Goal: Communication & Community: Answer question/provide support

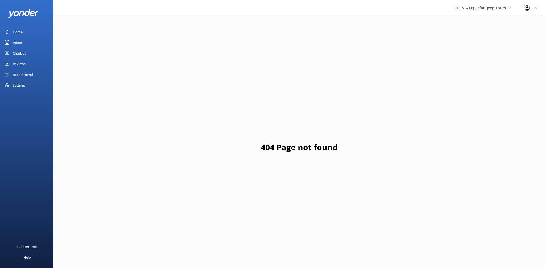
click at [28, 64] on link "Reviews" at bounding box center [26, 64] width 53 height 11
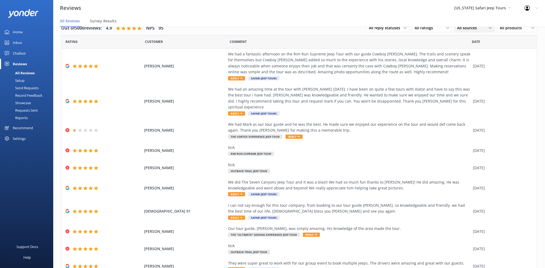
click at [479, 30] on span "All sources" at bounding box center [469, 28] width 23 height 6
click at [475, 72] on div "Google reviews" at bounding box center [478, 71] width 31 height 5
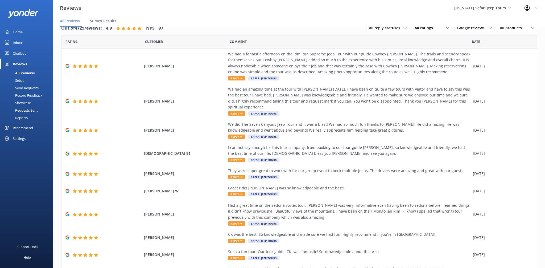
scroll to position [35, 0]
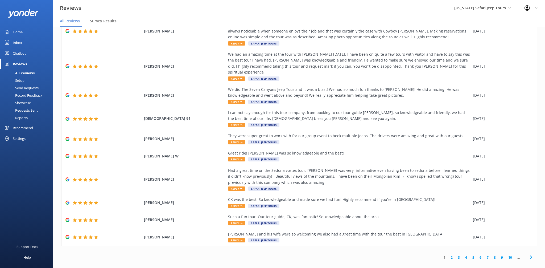
click at [452, 255] on link "2" at bounding box center [451, 257] width 7 height 5
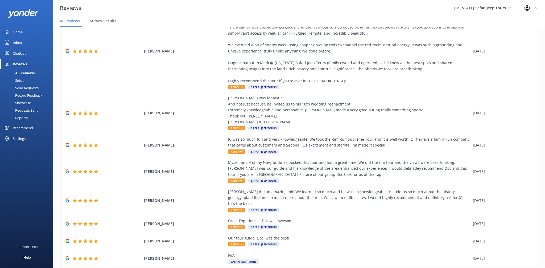
scroll to position [112, 0]
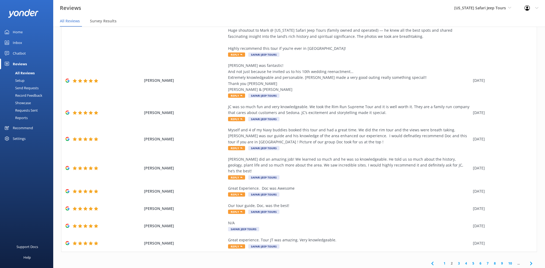
click at [459, 261] on link "3" at bounding box center [459, 263] width 7 height 5
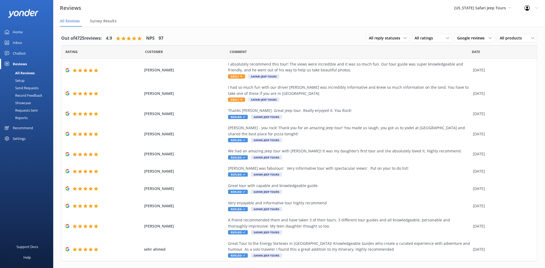
scroll to position [3, 0]
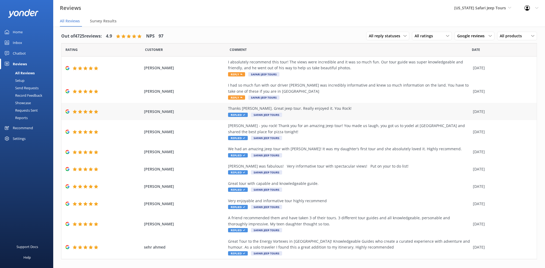
click at [255, 115] on span "Safari Jeep Tours" at bounding box center [266, 115] width 31 height 4
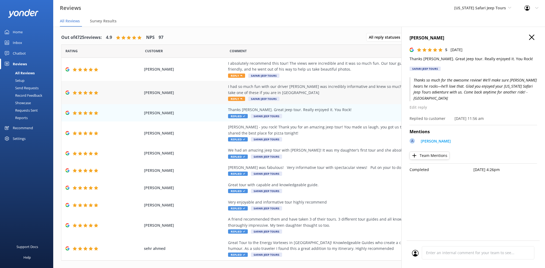
scroll to position [0, 0]
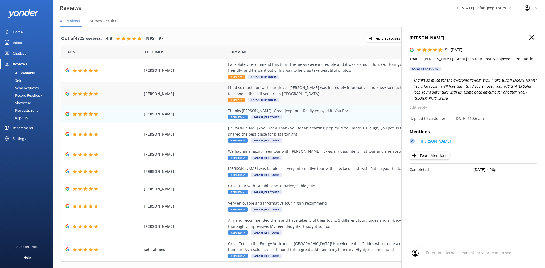
click at [245, 95] on div "I had so much fun with our driver [PERSON_NAME] was incredibly informative and …" at bounding box center [349, 91] width 242 height 12
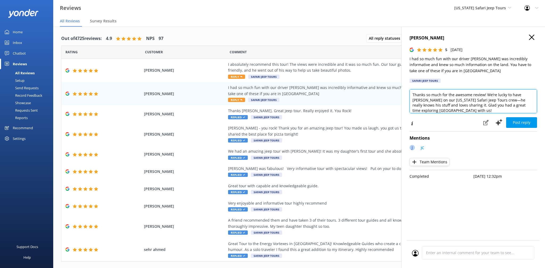
click at [537, 107] on textarea "Thanks so much for the awesome review! We’re lucky to have [PERSON_NAME] on our…" at bounding box center [474, 101] width 128 height 24
type textarea "Thanks so much for the awesome review! We’re lucky to have [PERSON_NAME] on our…"
click at [530, 122] on button "Post reply" at bounding box center [522, 122] width 31 height 11
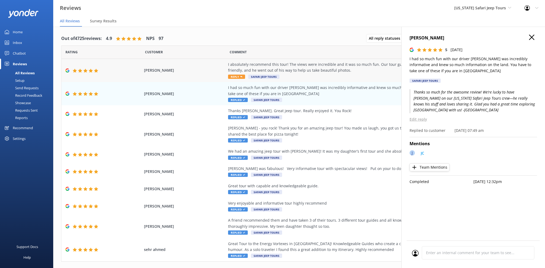
click at [233, 69] on div "I absolutely recommend this tour! The views were incredible and it was so much …" at bounding box center [349, 68] width 242 height 12
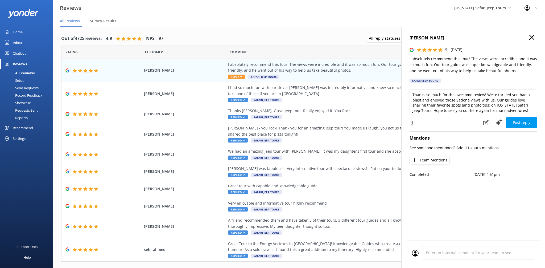
scroll to position [3, 0]
click at [519, 107] on textarea "Thanks so much for the awesome review! We’re thrilled you had a blast and enjoy…" at bounding box center [474, 101] width 128 height 24
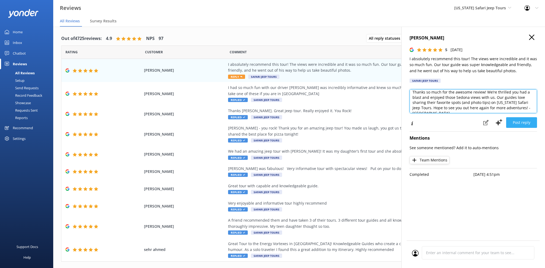
type textarea "Thanks so much for the awesome review! We’re thrilled you had a blast and enjoy…"
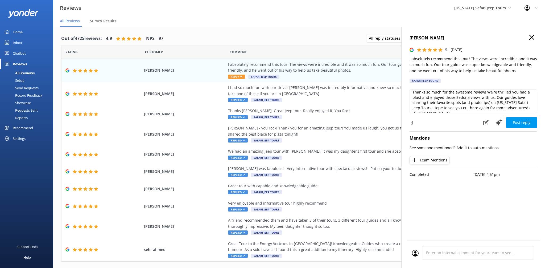
click at [521, 124] on button "Post reply" at bounding box center [522, 122] width 31 height 11
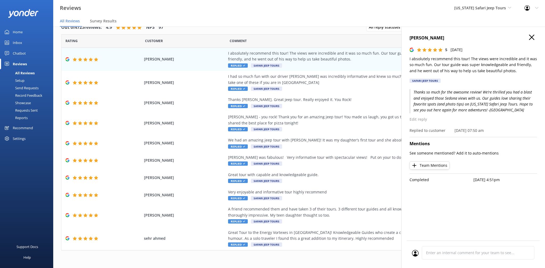
click at [532, 38] on use "button" at bounding box center [531, 37] width 5 height 5
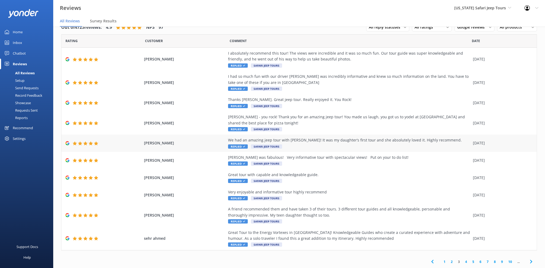
scroll to position [11, 0]
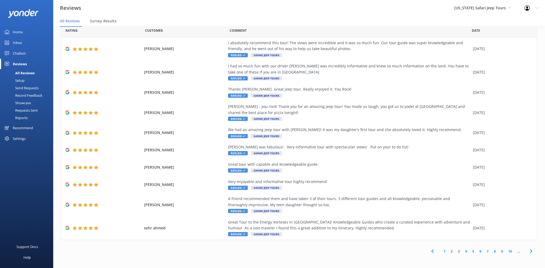
click at [452, 251] on link "2" at bounding box center [451, 251] width 7 height 5
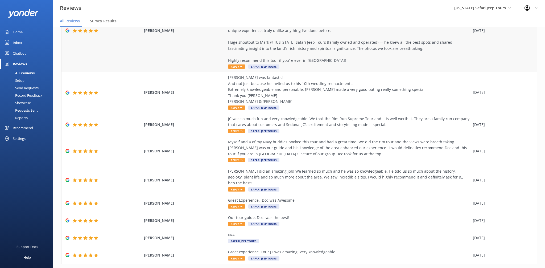
scroll to position [112, 0]
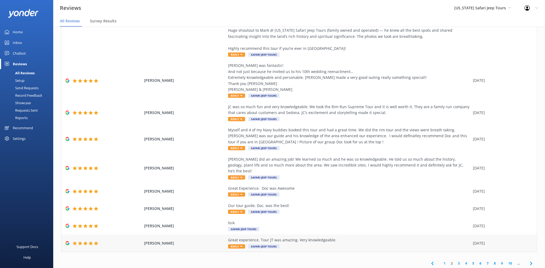
click at [258, 237] on div "Great experience. Tour JT was amazing. Very knowledgeable." at bounding box center [349, 240] width 242 height 6
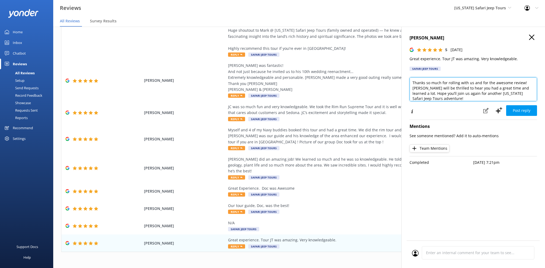
click at [532, 94] on textarea "Thanks so much for rolling with us and for the awesome review! [PERSON_NAME] wi…" at bounding box center [474, 89] width 128 height 24
type textarea "Thanks so much for rolling with us and for the awesome review! [PERSON_NAME] wi…"
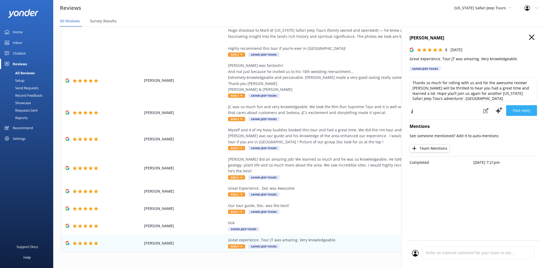
click at [535, 109] on button "Post reply" at bounding box center [522, 110] width 31 height 11
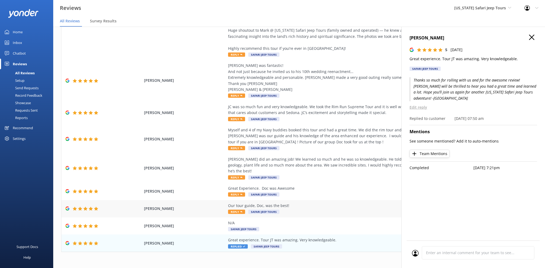
click at [248, 210] on span "Safari Jeep Tours" at bounding box center [263, 212] width 31 height 4
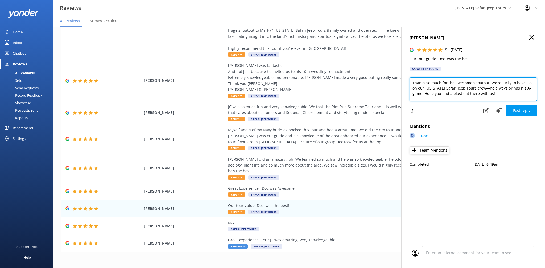
click at [490, 98] on textarea "Thanks so much for the awesome shoutout! We’re lucky to have Doc on our [US_STA…" at bounding box center [474, 89] width 128 height 24
type textarea "Thanks so much for the awesome shoutout! We’re lucky to have Doc on our [US_STA…"
click at [531, 110] on button "Post reply" at bounding box center [522, 110] width 31 height 11
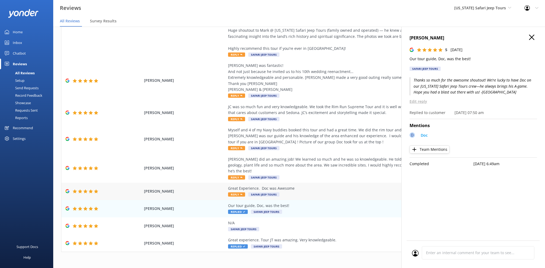
click at [249, 185] on div "Great Experience. Doc was Awesome" at bounding box center [349, 188] width 242 height 6
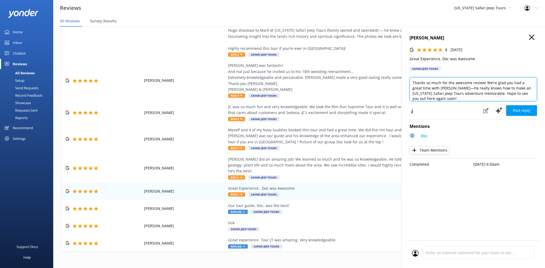
click at [531, 95] on textarea "Thanks so much for the awesome review! We’re glad you had a great time with [PE…" at bounding box center [474, 89] width 128 height 24
type textarea "Thanks so much for the awesome review! We’re glad you had a great time with [PE…"
click at [530, 110] on button "Post reply" at bounding box center [522, 110] width 31 height 11
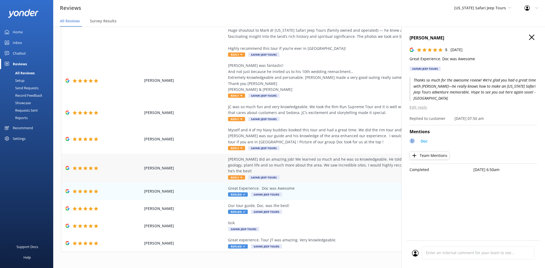
drag, startPoint x: 246, startPoint y: 161, endPoint x: 251, endPoint y: 161, distance: 5.3
click at [246, 161] on div "[PERSON_NAME] did an amazing job! We learned so much and he was so knowledgeabl…" at bounding box center [349, 165] width 242 height 18
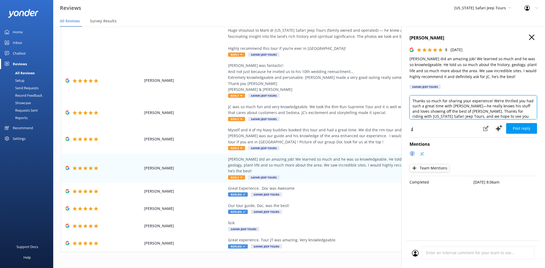
click at [520, 119] on textarea "Thanks so much for sharing your experience! We’re thrilled you had such a great…" at bounding box center [474, 107] width 128 height 24
type textarea "Thanks so much for sharing your experience! We’re thrilled you had such a great…"
click at [518, 125] on button "Post reply" at bounding box center [522, 128] width 31 height 11
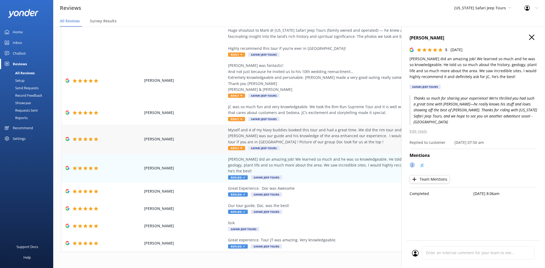
click at [245, 133] on div "Myself and 4 of my Navy buddies booked this tour and had a great time. We did t…" at bounding box center [349, 136] width 242 height 18
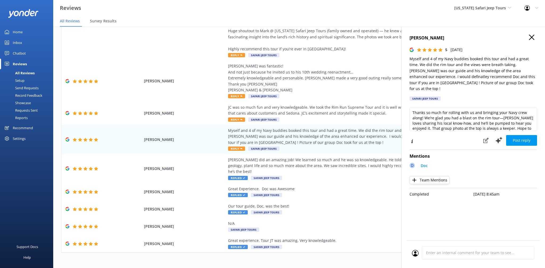
scroll to position [8, 0]
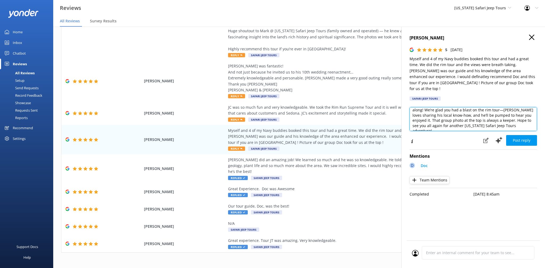
click at [519, 122] on textarea "Thanks so much for rolling with us and bringing your Navy crew along! We’re gla…" at bounding box center [474, 119] width 128 height 24
type textarea "Thanks so much for rolling with us and bringing your Navy crew along! We’re gla…"
drag, startPoint x: 513, startPoint y: 132, endPoint x: 520, endPoint y: 132, distance: 6.7
click at [513, 135] on button "Post reply" at bounding box center [522, 140] width 31 height 11
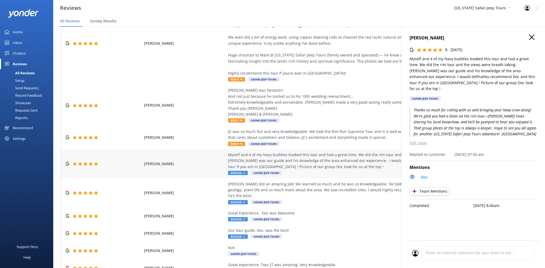
scroll to position [87, 0]
click at [235, 142] on span "Reply" at bounding box center [236, 144] width 17 height 4
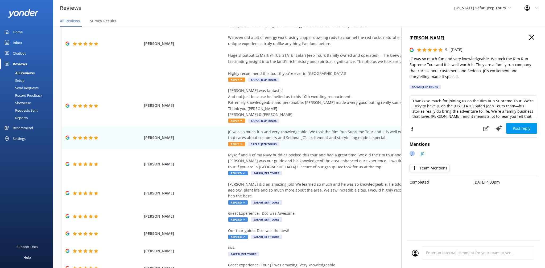
scroll to position [8, 0]
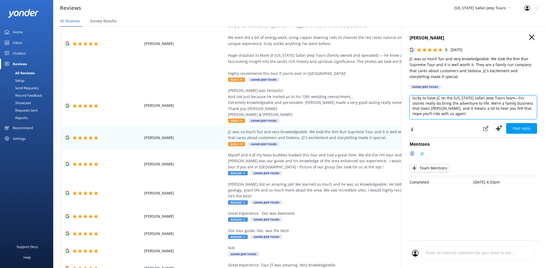
click at [455, 116] on textarea "Thanks so much for joining us on the Rim Run Supreme Tour! We’re lucky to have …" at bounding box center [474, 107] width 128 height 24
type textarea "Thanks so much for joining us on the Rim Run Supreme Tour! We’re lucky to have …"
drag, startPoint x: 528, startPoint y: 130, endPoint x: 534, endPoint y: 129, distance: 6.0
click at [528, 130] on button "Post reply" at bounding box center [522, 128] width 31 height 11
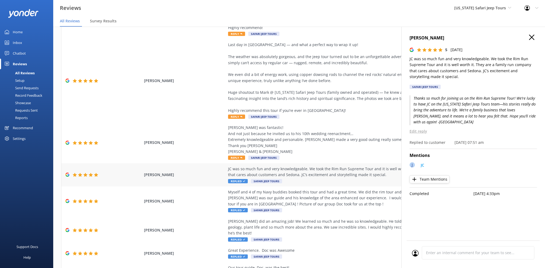
scroll to position [48, 0]
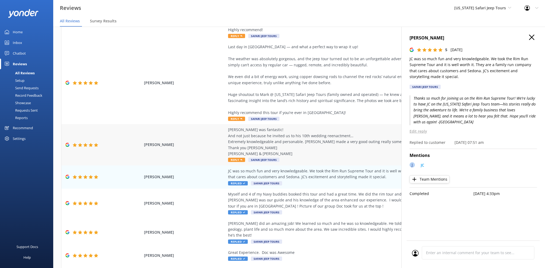
click at [242, 144] on div "[PERSON_NAME] was fantastic! And not just because he invited us to his 10th wed…" at bounding box center [349, 142] width 242 height 30
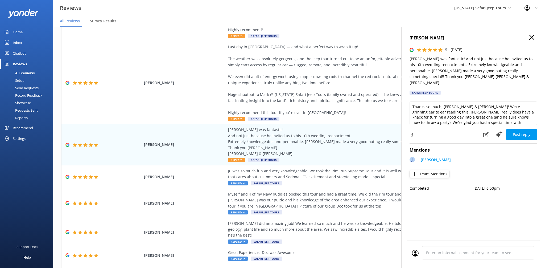
scroll to position [3, 0]
click at [529, 105] on textarea "Thanks so much, [PERSON_NAME] & [PERSON_NAME]! We’re grinning ear to ear readin…" at bounding box center [474, 113] width 128 height 24
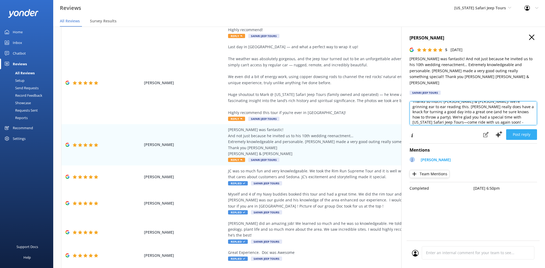
type textarea "Thanks so much, [PERSON_NAME] & [PERSON_NAME]! We’re grinning ear to ear readin…"
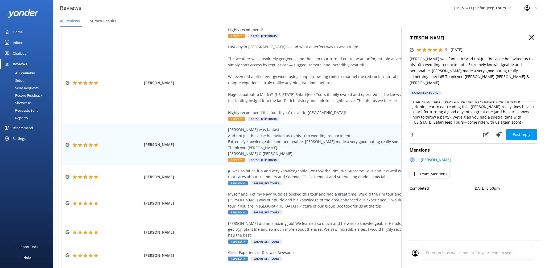
click at [524, 129] on button "Post reply" at bounding box center [522, 134] width 31 height 11
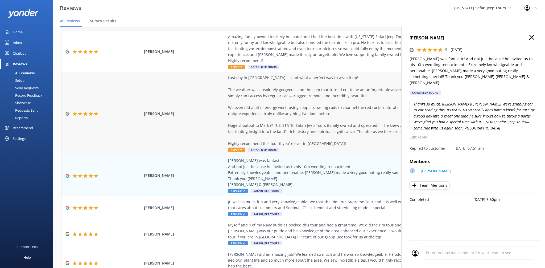
scroll to position [17, 0]
click at [292, 123] on div "Last day in [GEOGRAPHIC_DATA] — and what a perfect way to wrap it up! The weath…" at bounding box center [349, 111] width 242 height 72
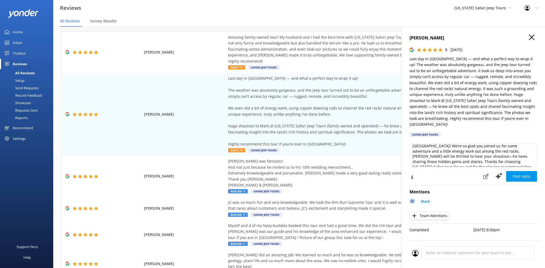
scroll to position [13, 0]
click at [517, 156] on textarea "What an awesome way to spend your last day in [GEOGRAPHIC_DATA]! We’re so glad …" at bounding box center [474, 155] width 128 height 24
type textarea "What an awesome way to spend your last day in [GEOGRAPHIC_DATA]! We’re so glad …"
click at [536, 171] on button "Post reply" at bounding box center [522, 176] width 31 height 11
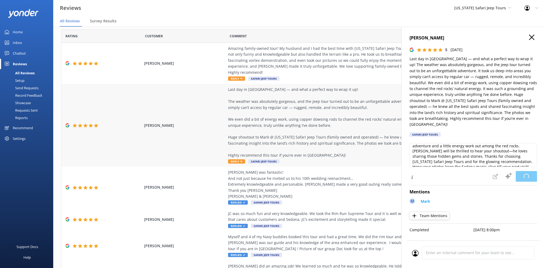
scroll to position [0, 0]
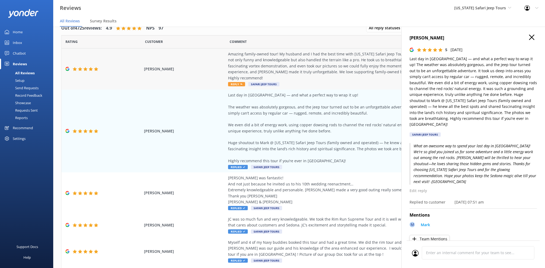
click at [252, 74] on div "Amazing family-owned tour! My husband and I had the best time with [US_STATE] S…" at bounding box center [349, 66] width 242 height 30
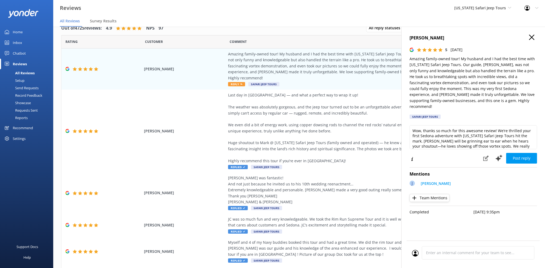
scroll to position [8, 0]
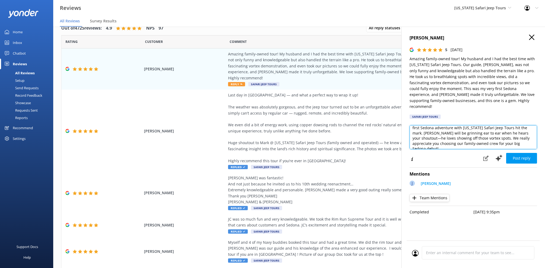
click at [517, 138] on textarea "Wow, thanks so much for this awesome review! We’re thrilled your first Sedona a…" at bounding box center [474, 137] width 128 height 24
type textarea "Wow, thanks so much for this awesome review! We’re thrilled your first Sedona a…"
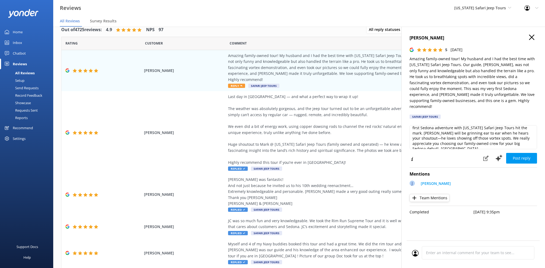
click at [516, 155] on button "Post reply" at bounding box center [522, 158] width 31 height 11
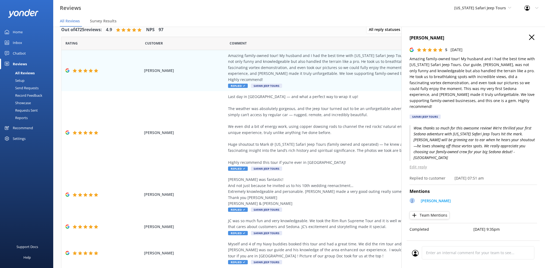
click at [532, 39] on icon "button" at bounding box center [531, 37] width 5 height 5
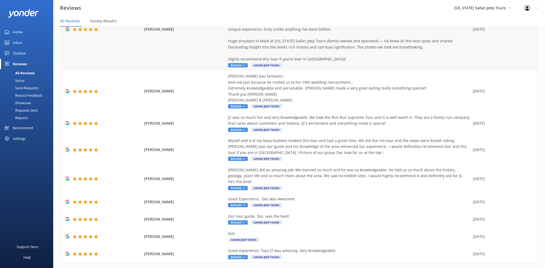
scroll to position [0, 0]
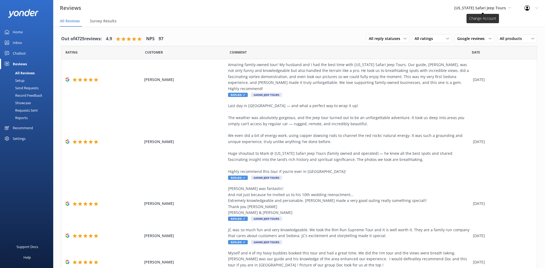
click at [484, 7] on span "[US_STATE] Safari Jeep Tours" at bounding box center [481, 7] width 52 height 5
click at [488, 24] on link "[GEOGRAPHIC_DATA]" at bounding box center [474, 22] width 53 height 13
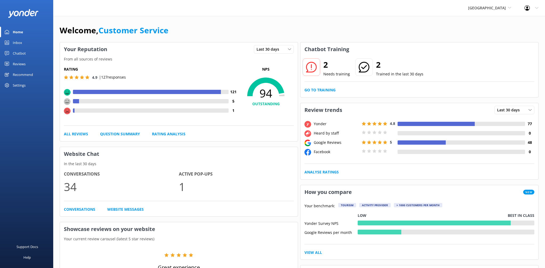
click at [16, 64] on div "Reviews" at bounding box center [19, 64] width 13 height 11
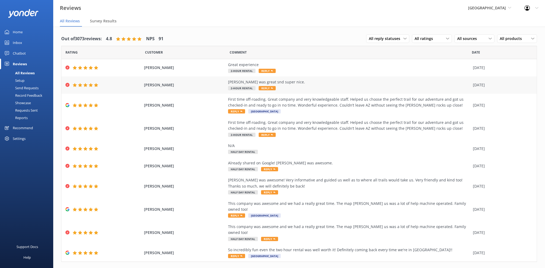
scroll to position [11, 0]
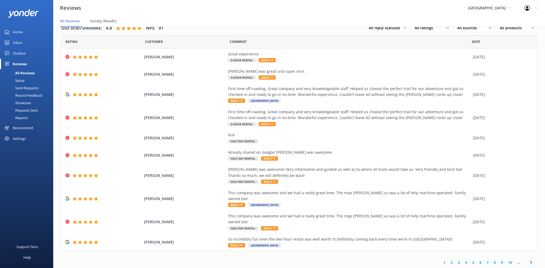
click at [451, 260] on link "2" at bounding box center [451, 262] width 7 height 5
